Goal: Check status: Check status

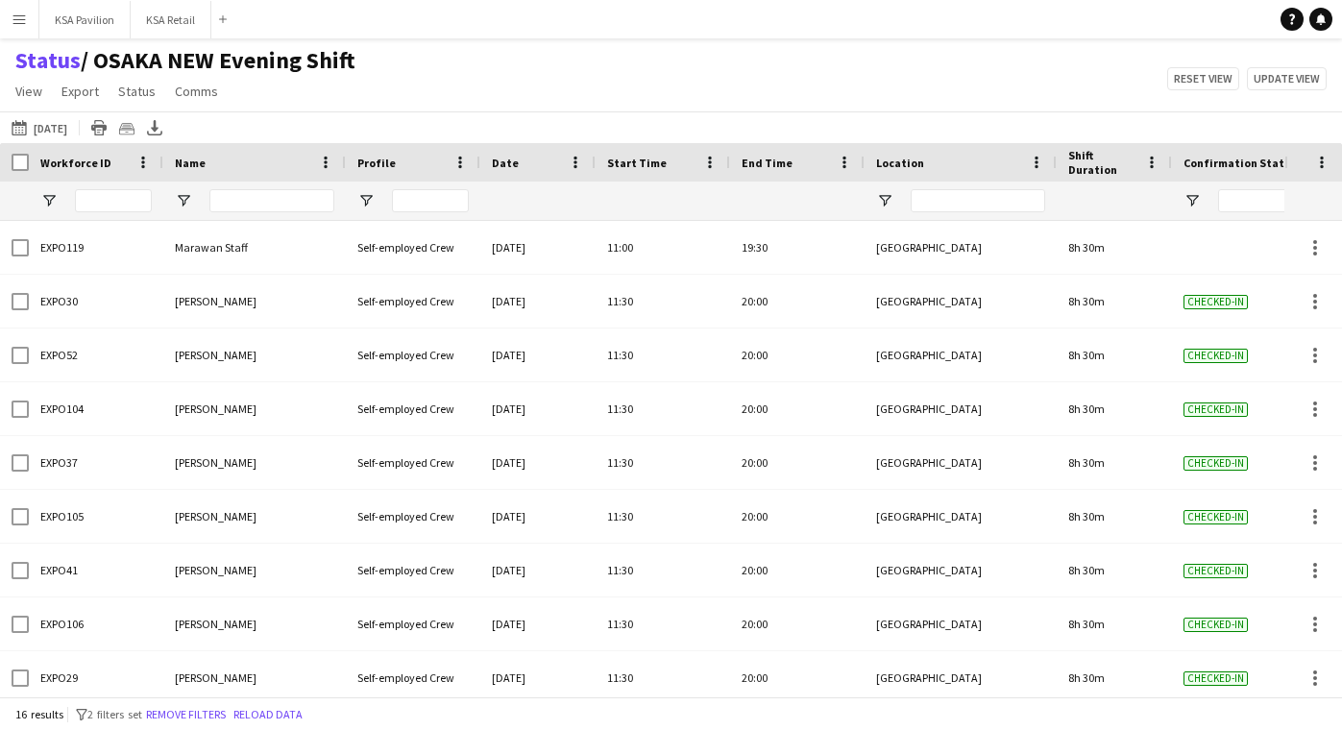
scroll to position [385, 0]
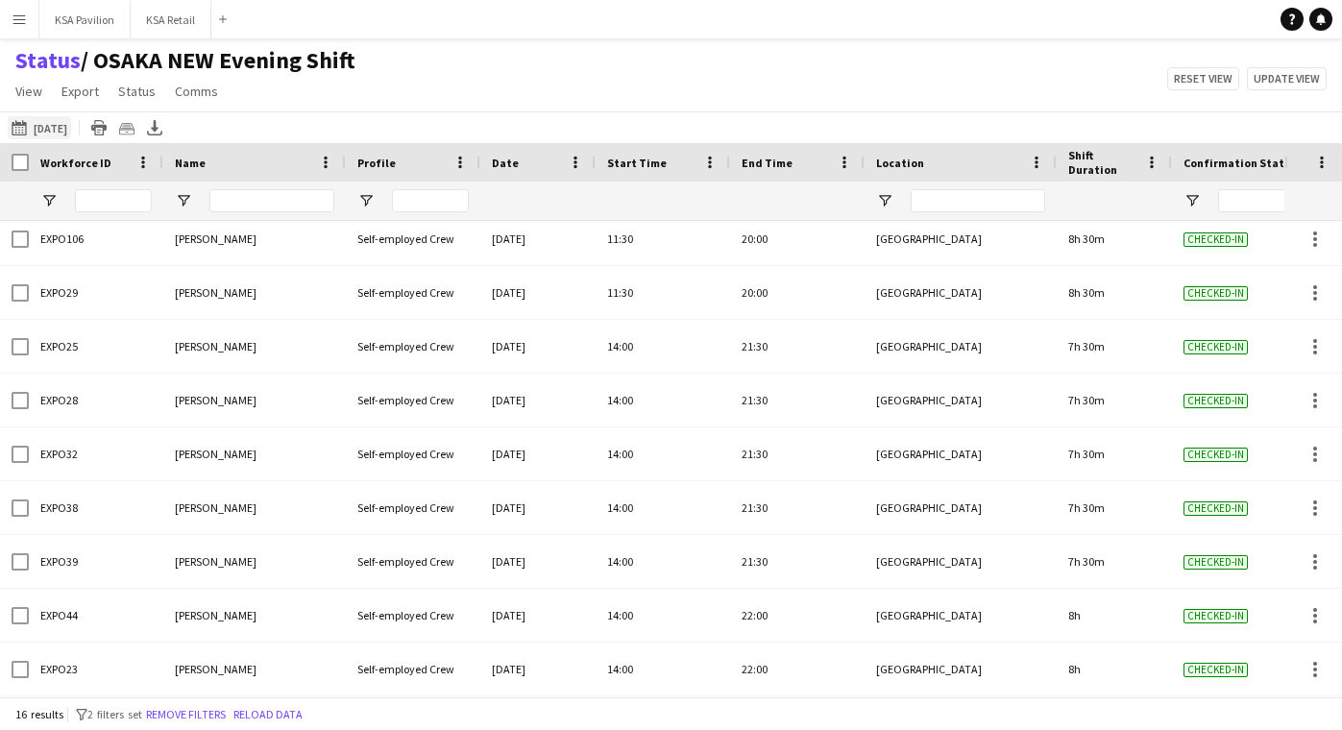
click at [57, 125] on button "[DATE] to [DATE] [DATE]" at bounding box center [39, 127] width 63 height 23
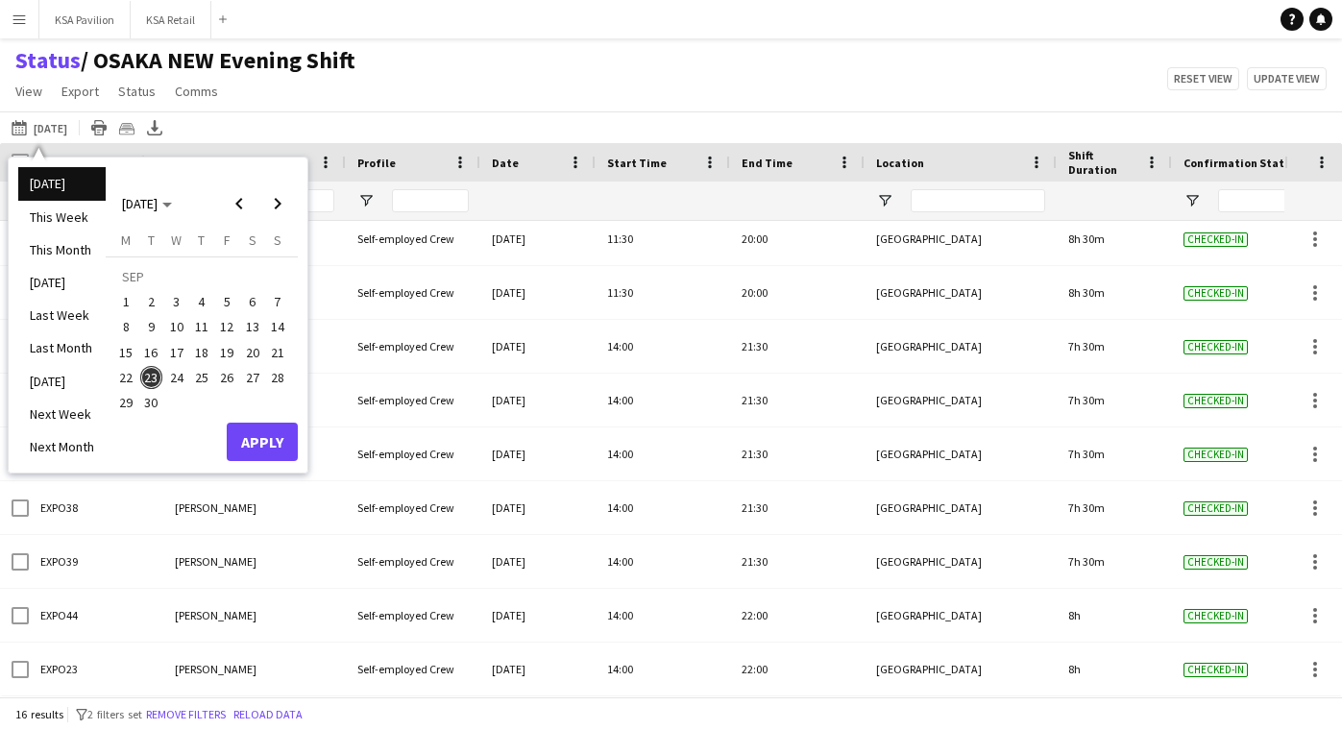
click at [174, 375] on span "24" at bounding box center [176, 377] width 23 height 23
click at [252, 442] on button "Apply" at bounding box center [262, 442] width 71 height 38
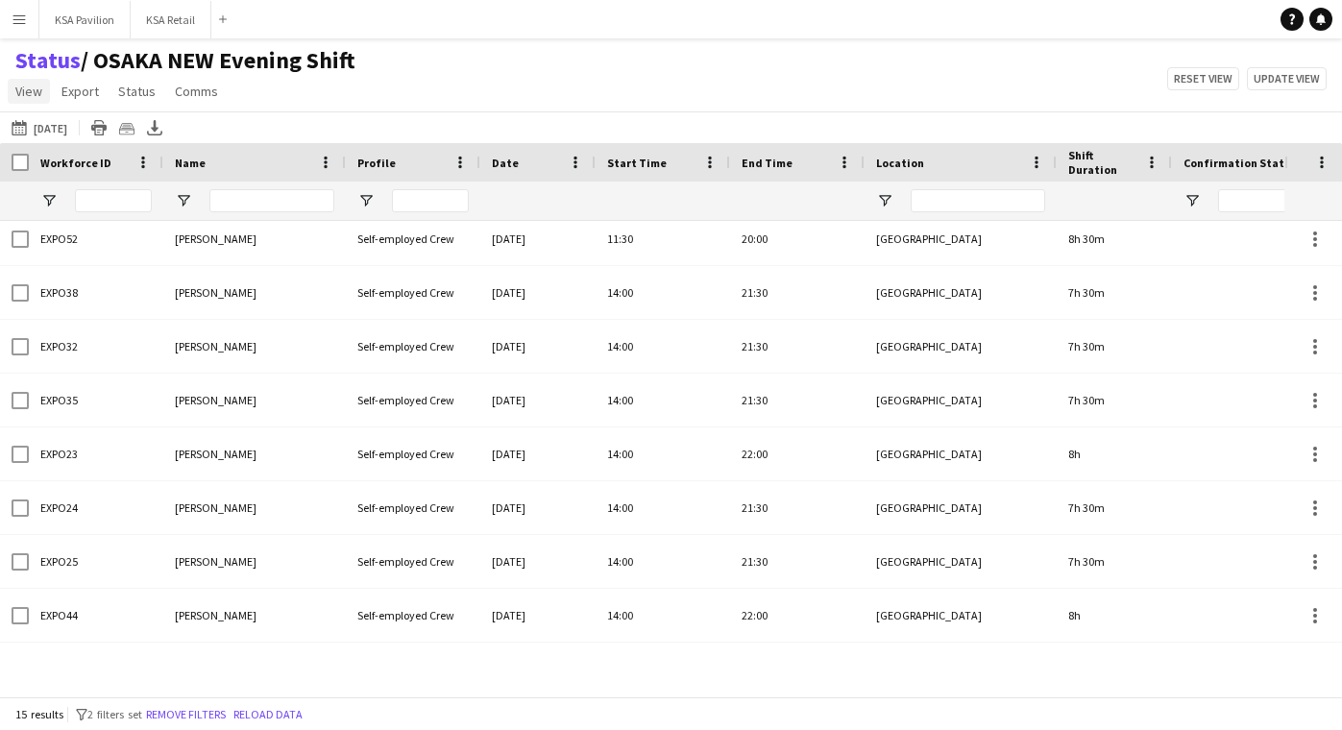
scroll to position [331, 0]
click at [36, 89] on span "View" at bounding box center [28, 91] width 27 height 17
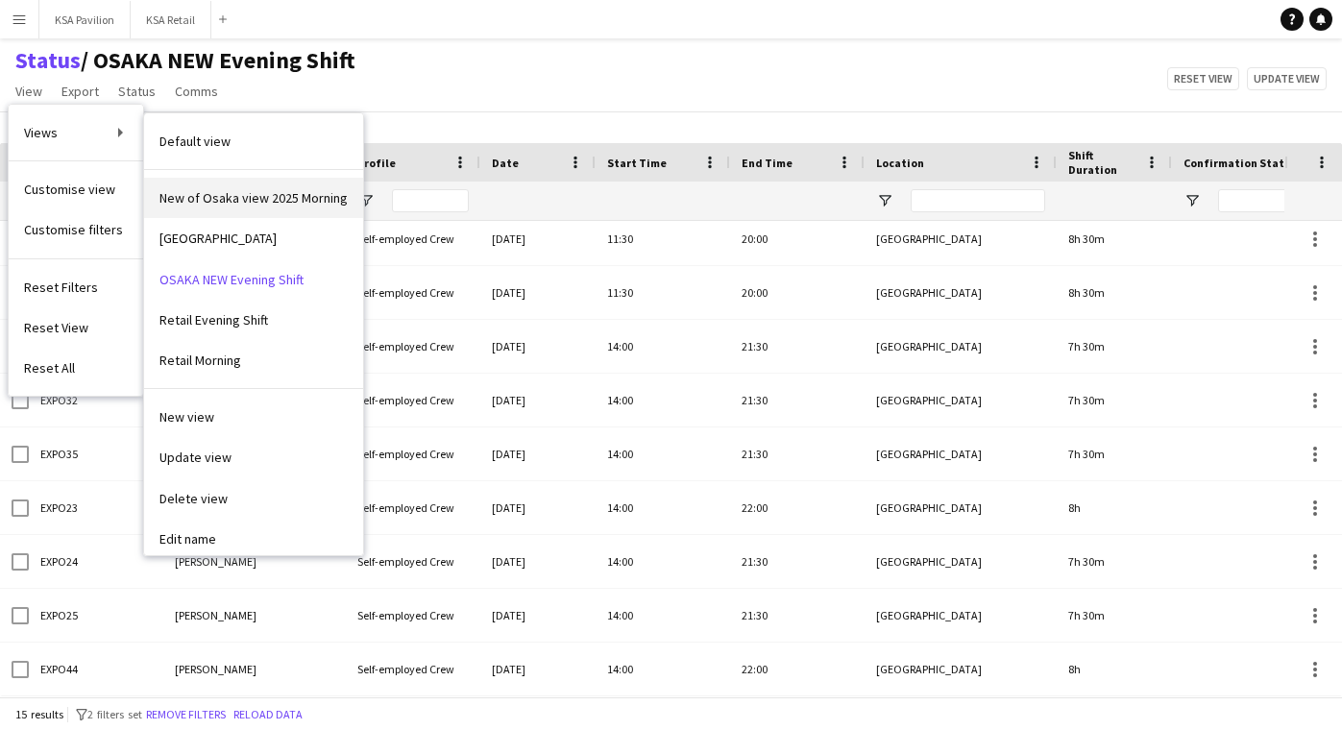
click at [183, 200] on span "New of Osaka view 2025 Morning" at bounding box center [253, 197] width 188 height 17
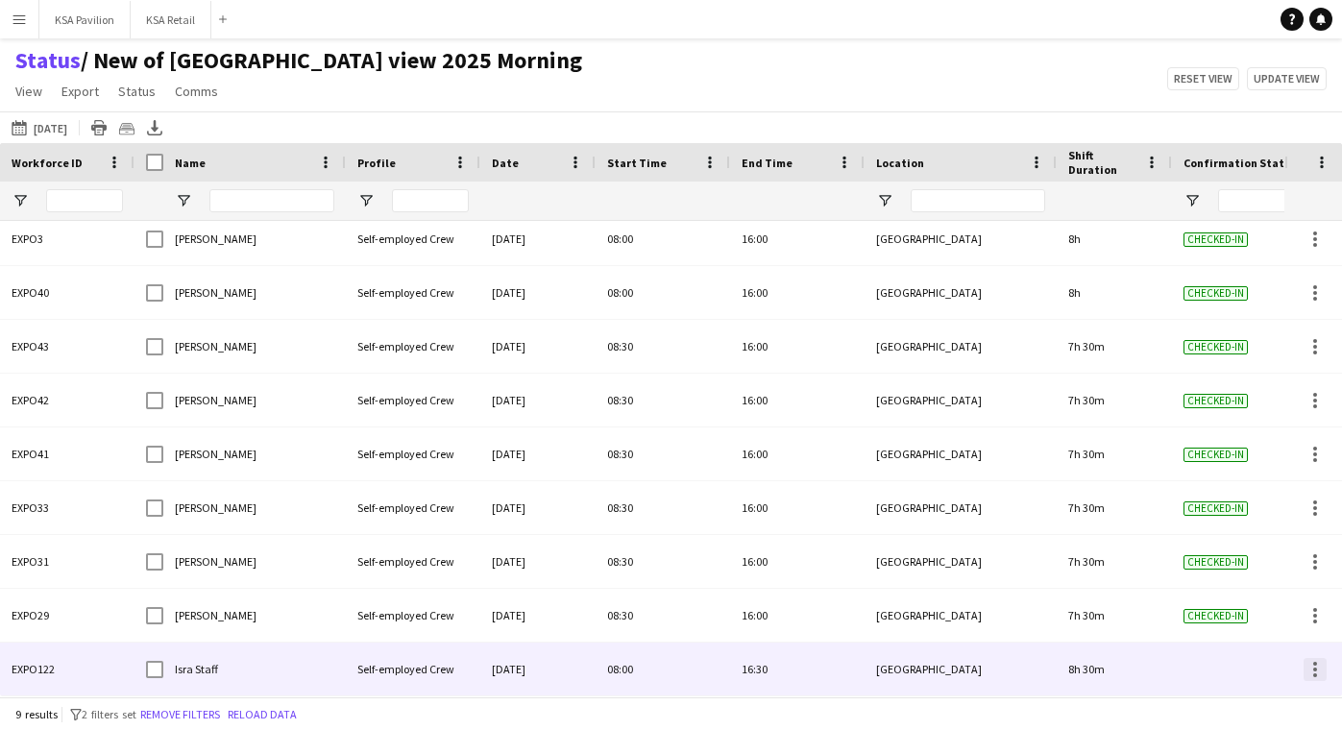
click at [1310, 676] on div at bounding box center [1314, 669] width 23 height 23
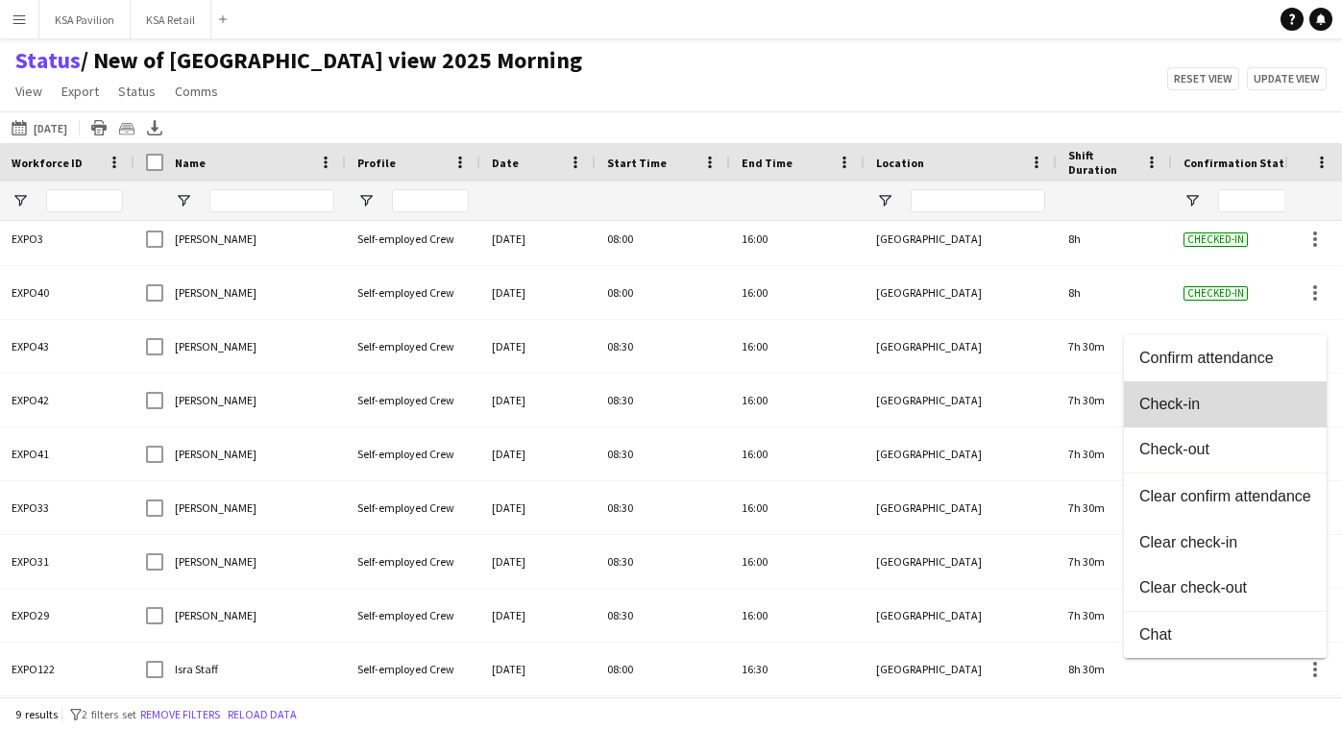
click at [1301, 395] on button "Check-in" at bounding box center [1225, 404] width 203 height 46
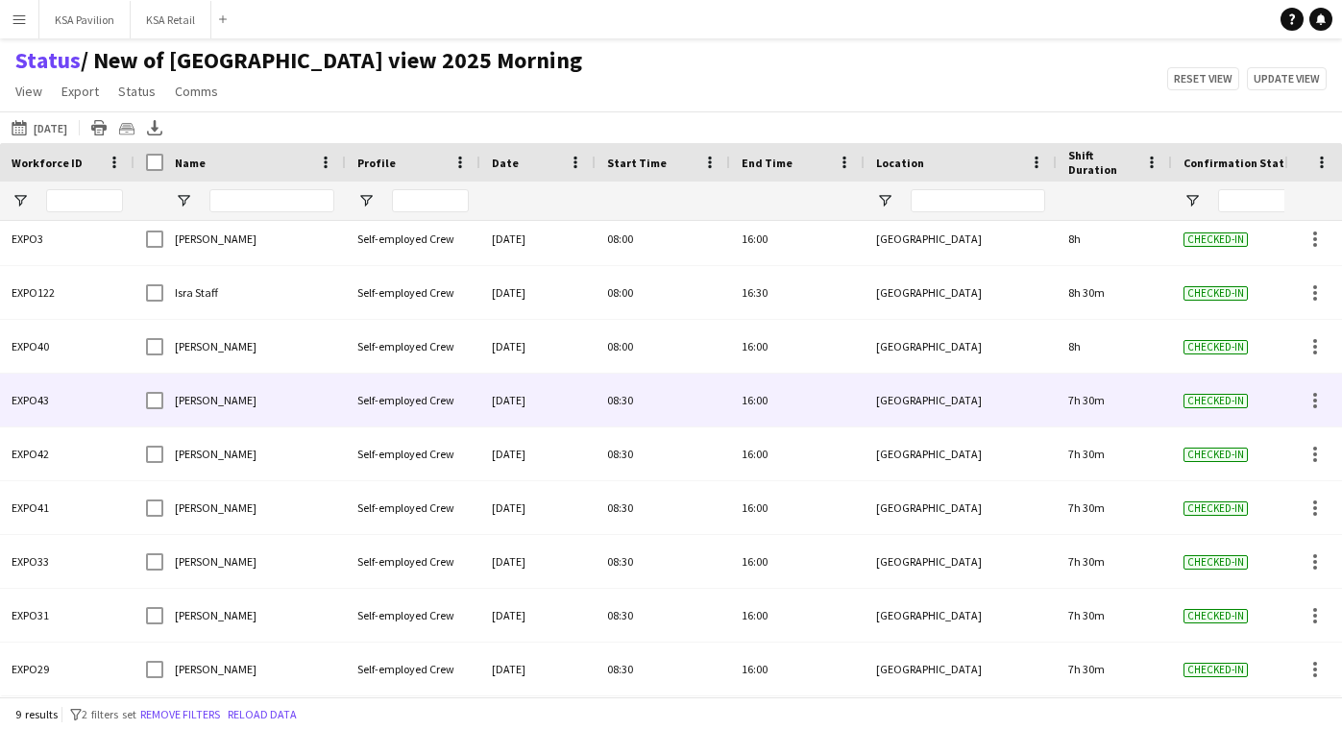
scroll to position [9, 0]
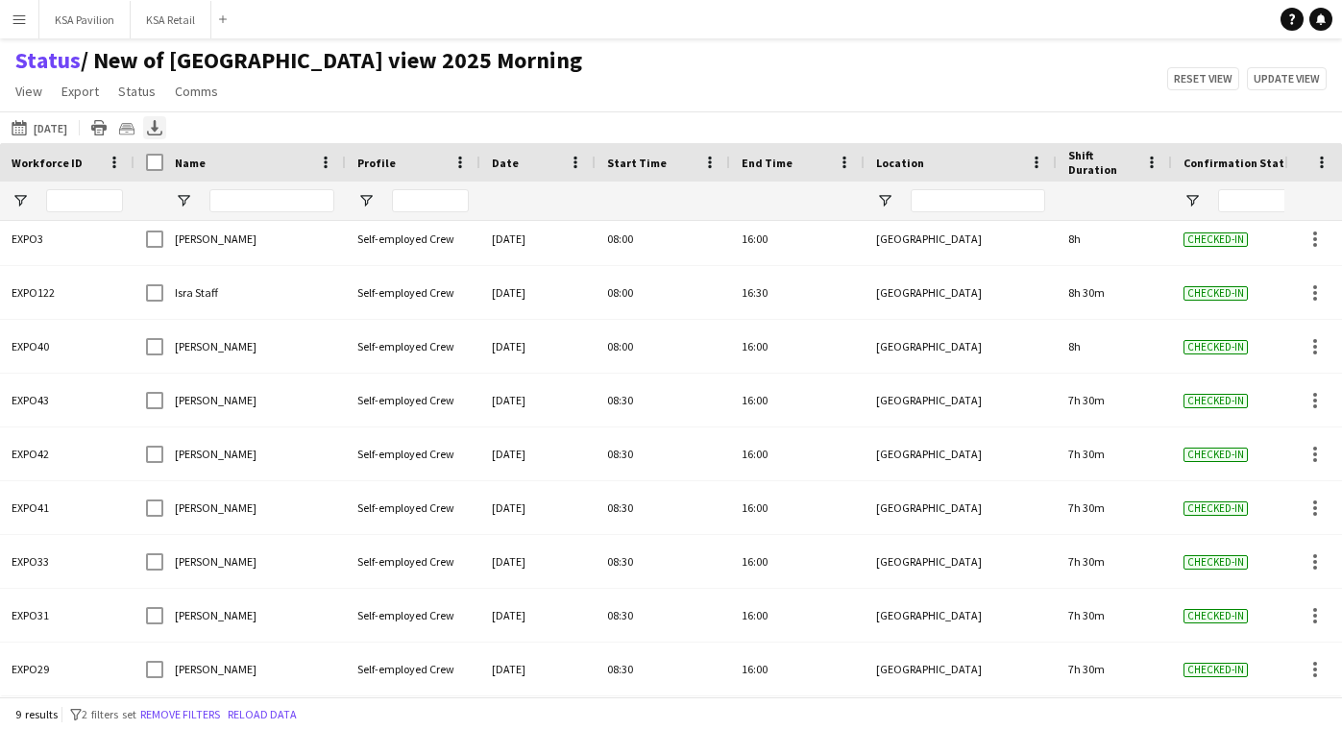
click at [158, 129] on icon at bounding box center [155, 126] width 8 height 12
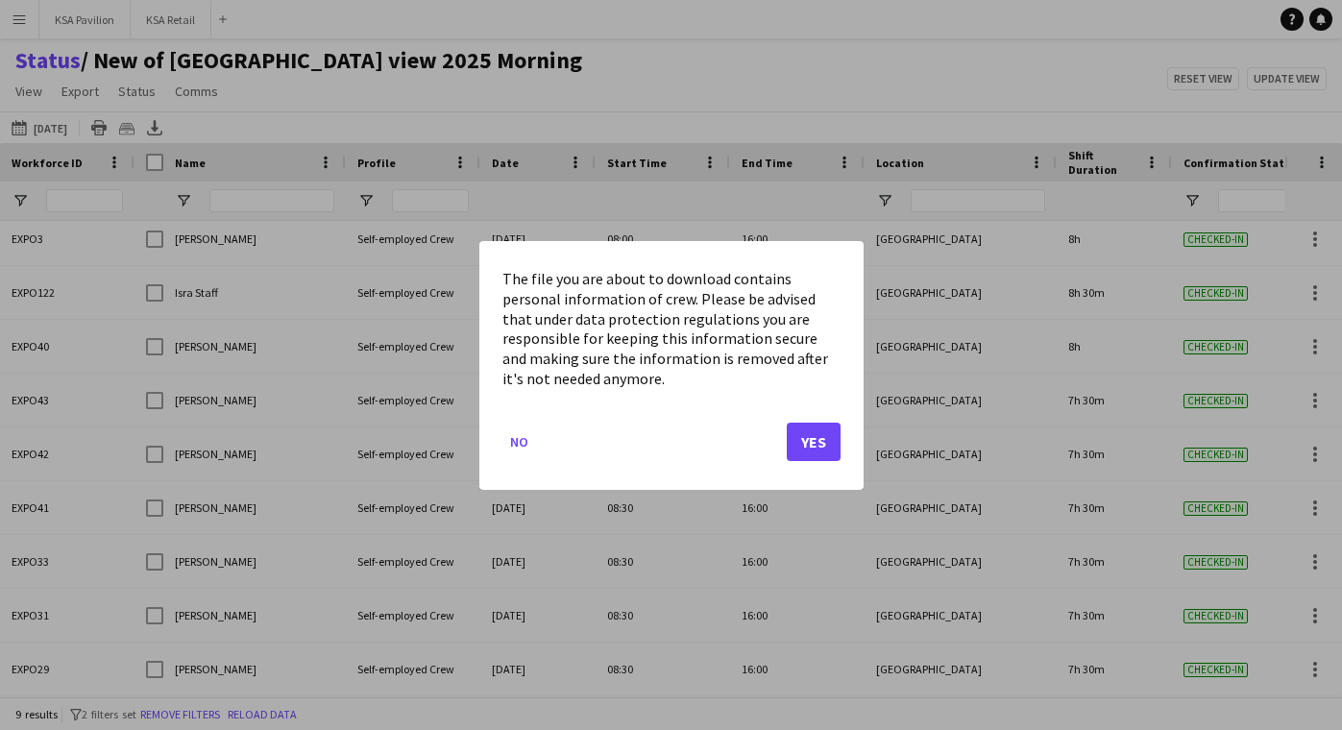
click at [809, 438] on button "Yes" at bounding box center [813, 441] width 54 height 38
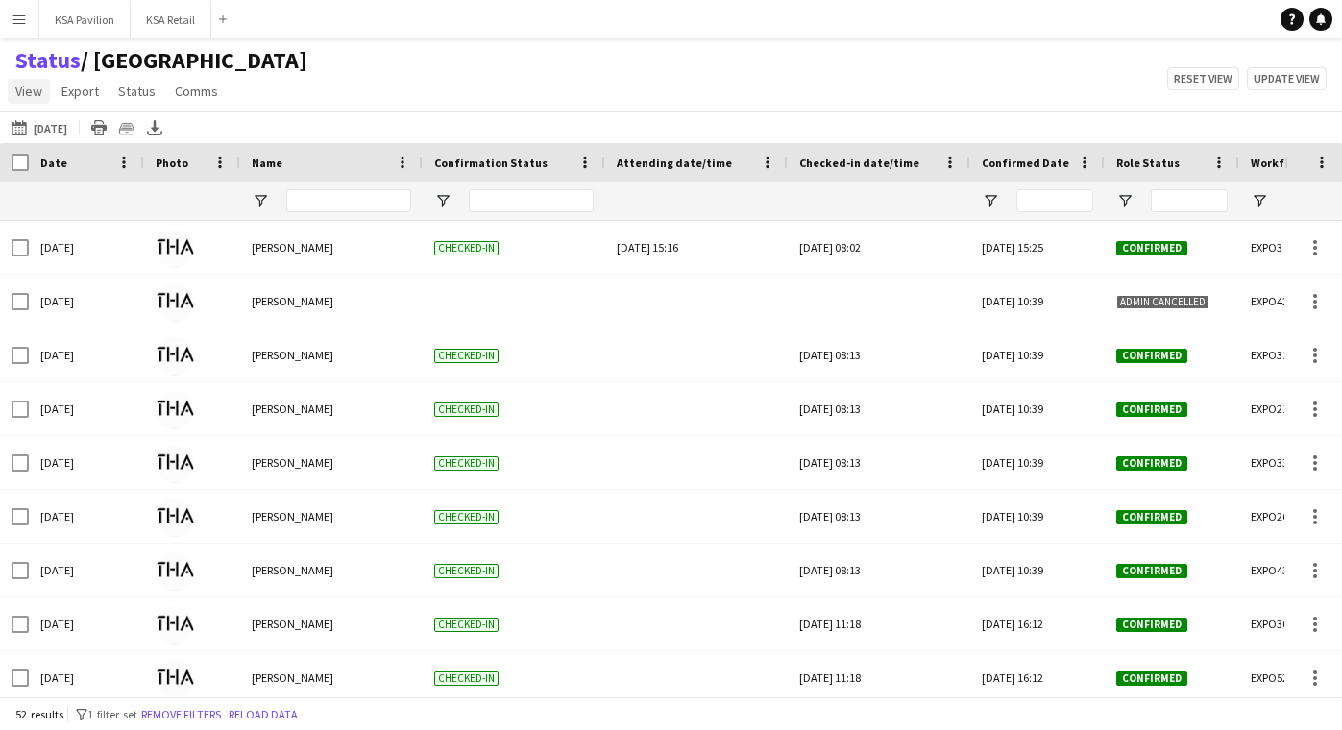
click at [27, 94] on span "View" at bounding box center [28, 91] width 27 height 17
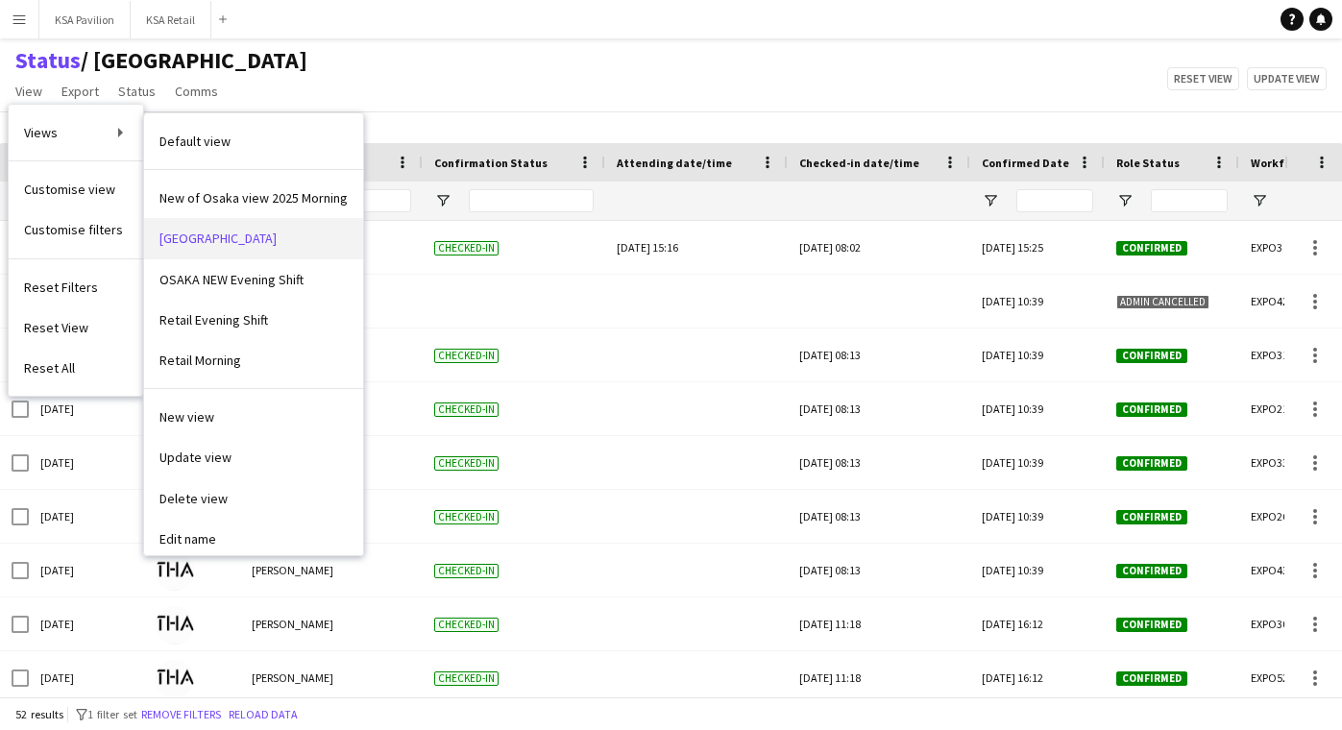
click at [231, 247] on link "[GEOGRAPHIC_DATA]" at bounding box center [253, 238] width 219 height 40
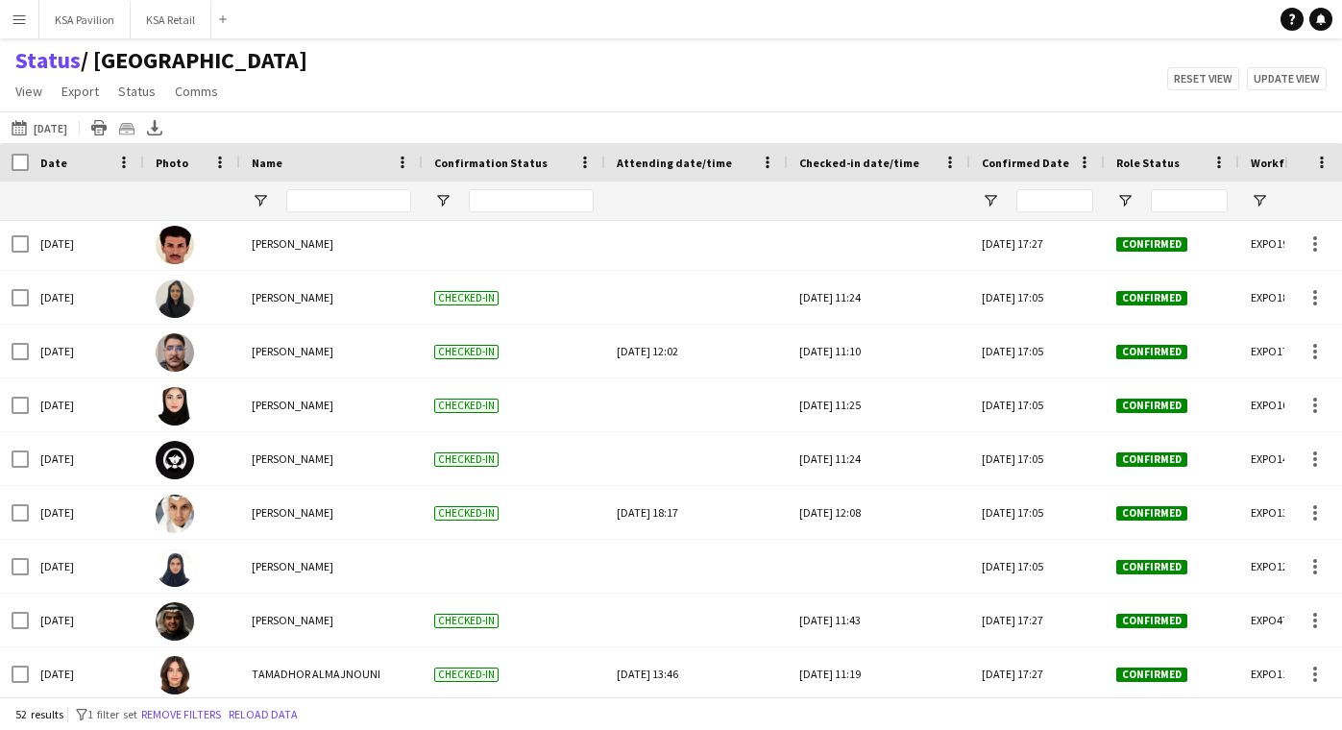
scroll to position [1343, 0]
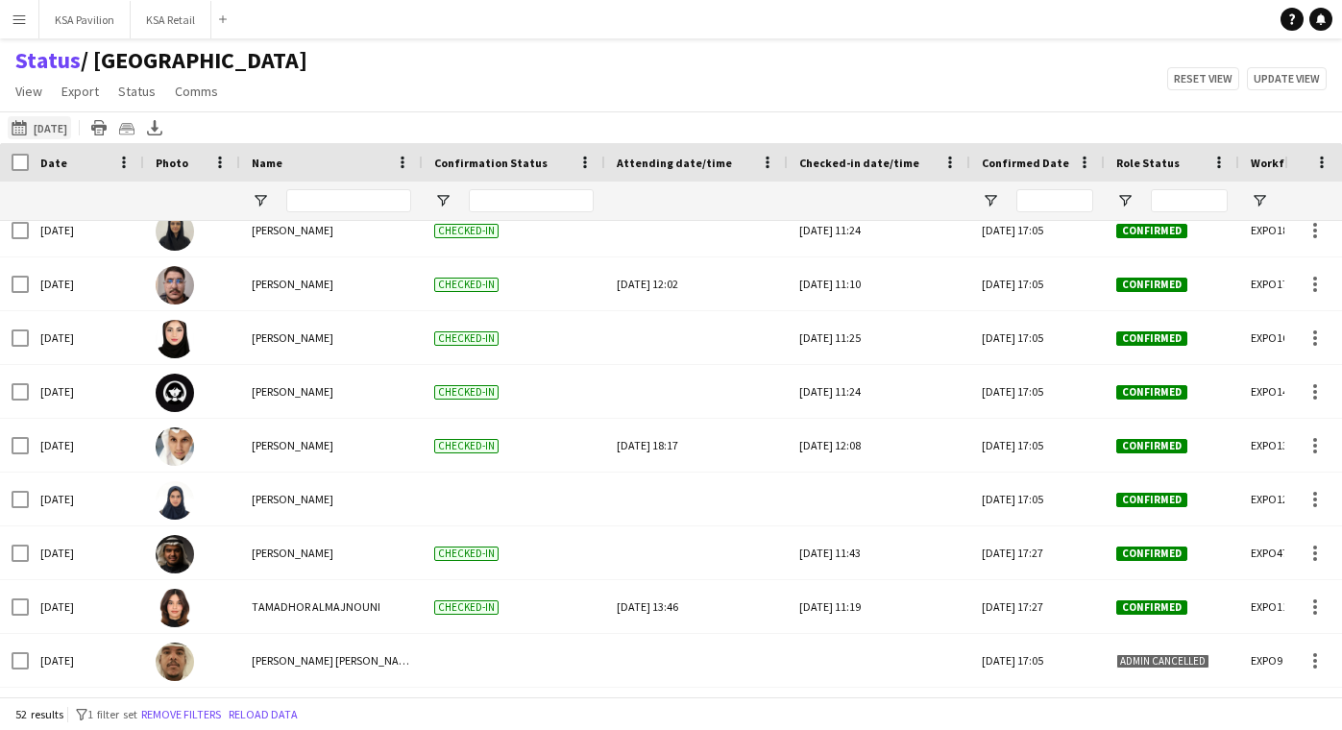
click at [45, 119] on button "19-09-2025 to 25-09-2025 23-09-2025" at bounding box center [39, 127] width 63 height 23
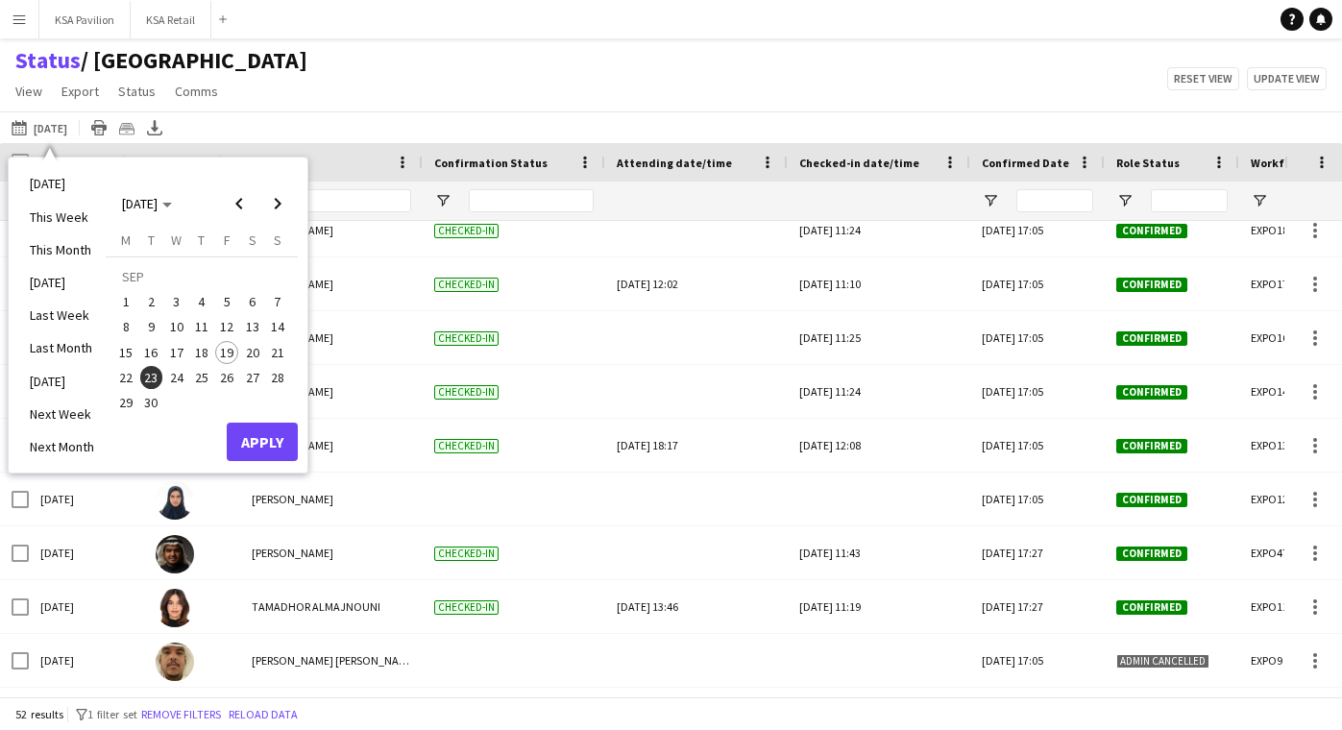
click at [176, 381] on span "24" at bounding box center [176, 377] width 23 height 23
click at [262, 441] on button "Apply" at bounding box center [262, 442] width 71 height 38
